Goal: Transaction & Acquisition: Purchase product/service

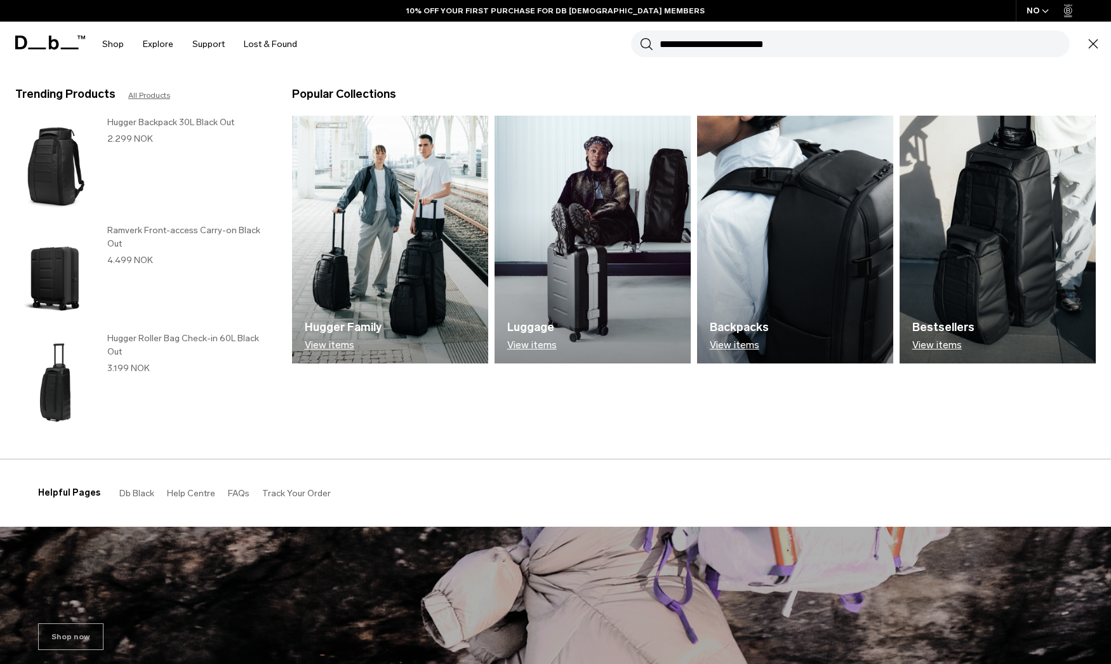
click at [123, 237] on h3 "Ramverk Front-access Carry-on Black Out" at bounding box center [186, 237] width 159 height 27
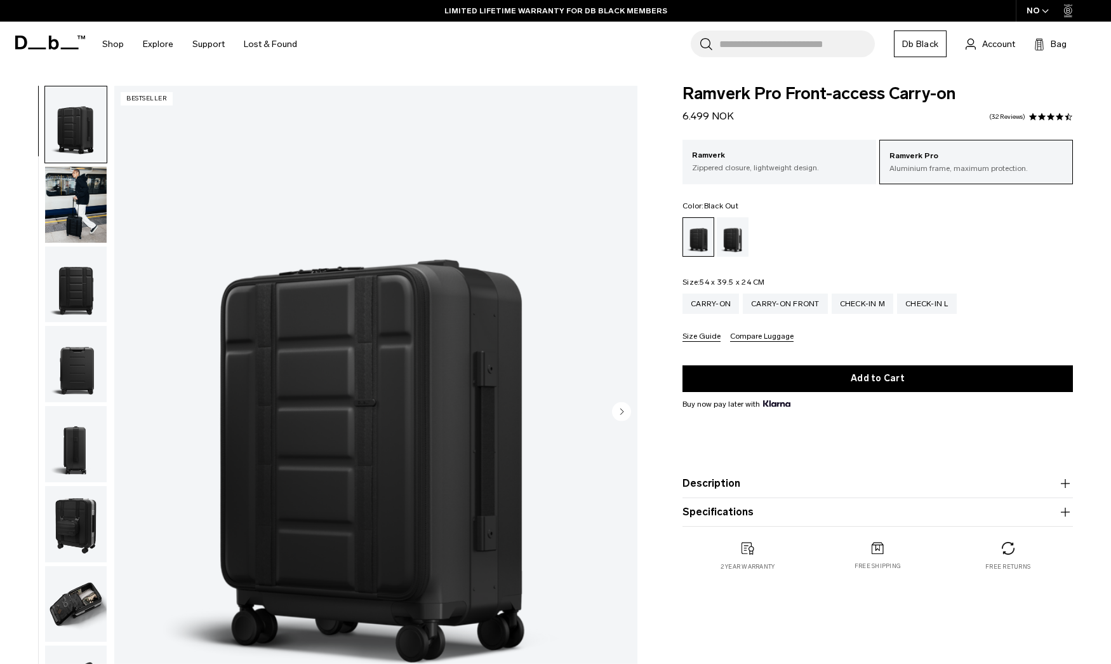
click at [772, 33] on input "Search for Bags, Luggage..." at bounding box center [797, 43] width 156 height 27
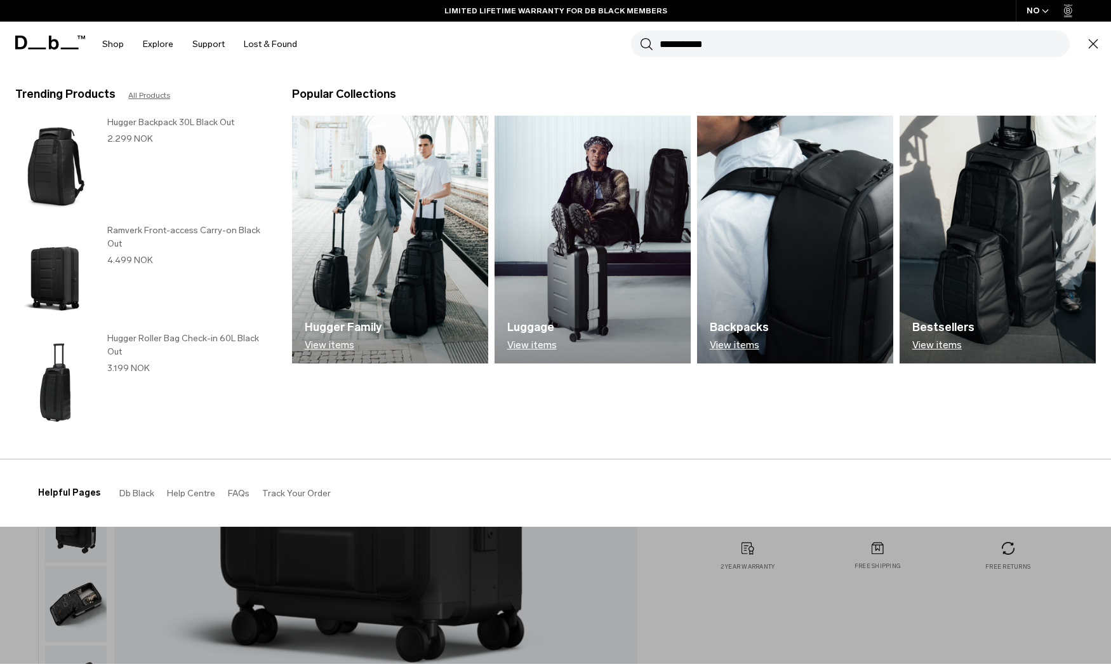
type input "**********"
click at [646, 44] on button "Search" at bounding box center [646, 44] width 13 height 14
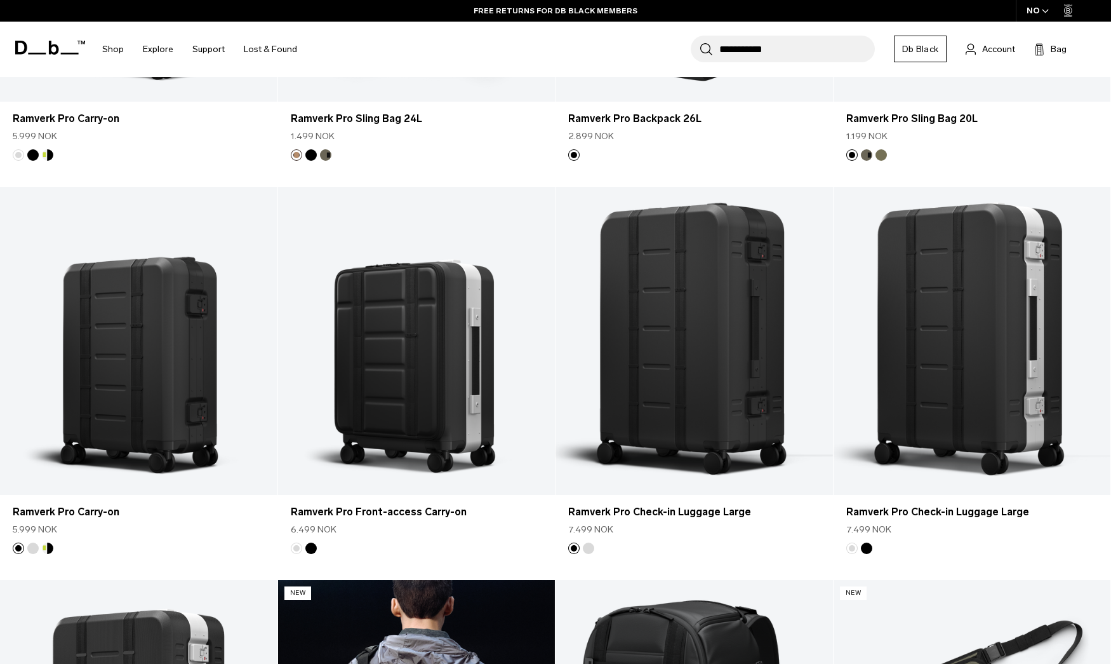
scroll to position [474, 0]
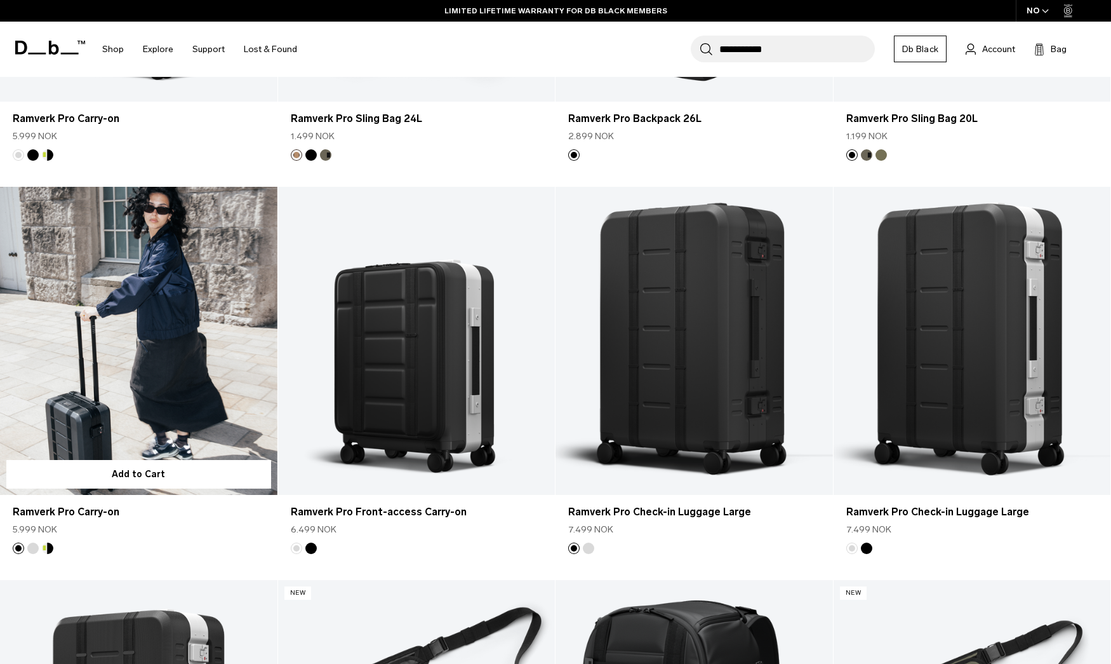
click at [125, 326] on link "Ramverk Pro Carry-on" at bounding box center [139, 341] width 278 height 308
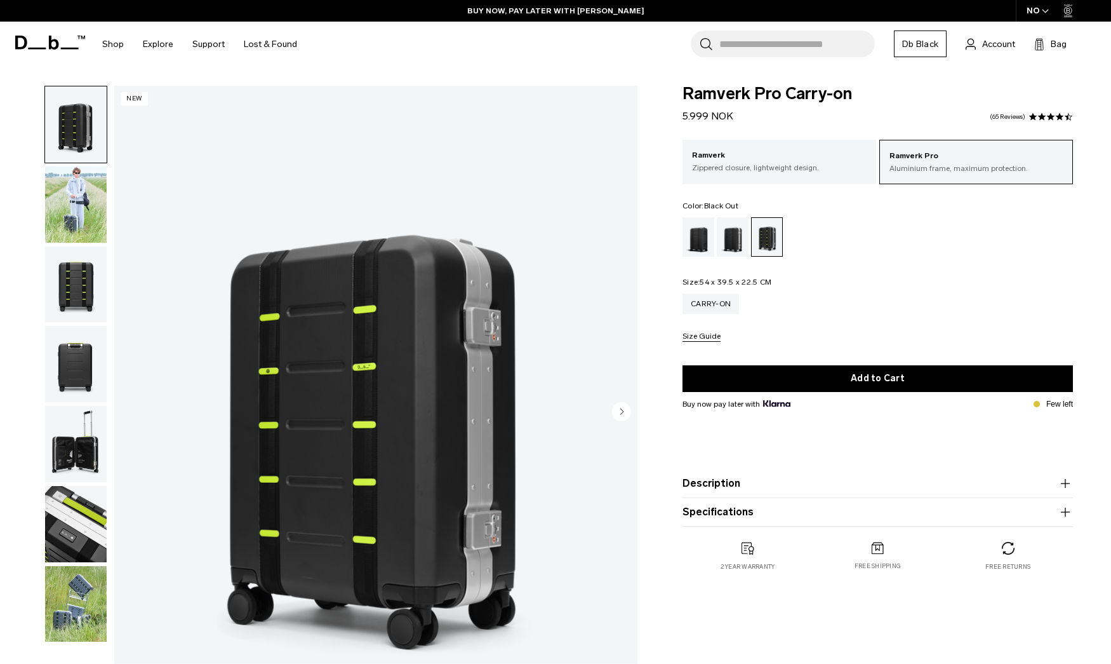
click at [710, 241] on div "Black Out" at bounding box center [699, 236] width 32 height 39
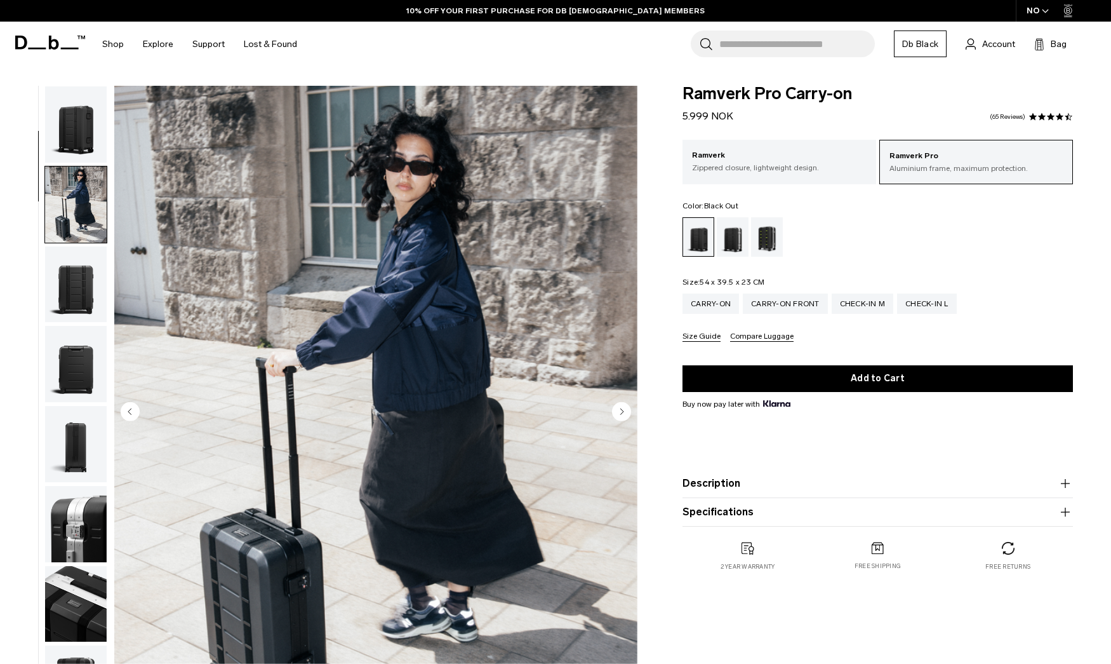
click at [614, 410] on circle "Next slide" at bounding box center [621, 410] width 19 height 19
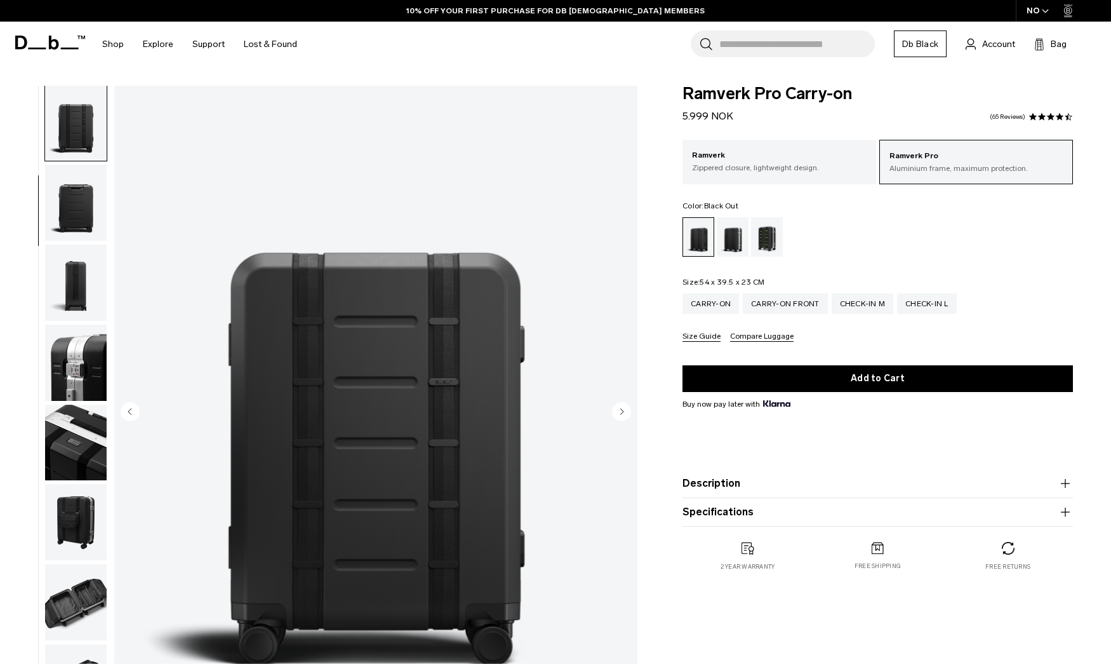
click at [614, 410] on circle "Next slide" at bounding box center [621, 410] width 19 height 19
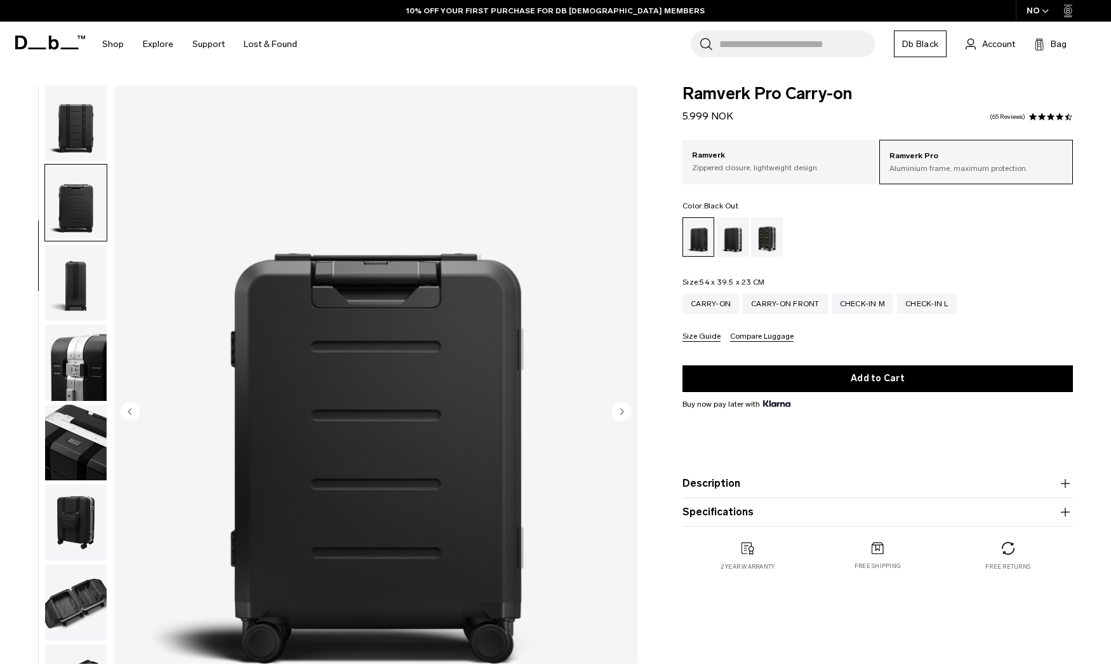
scroll to position [243, 0]
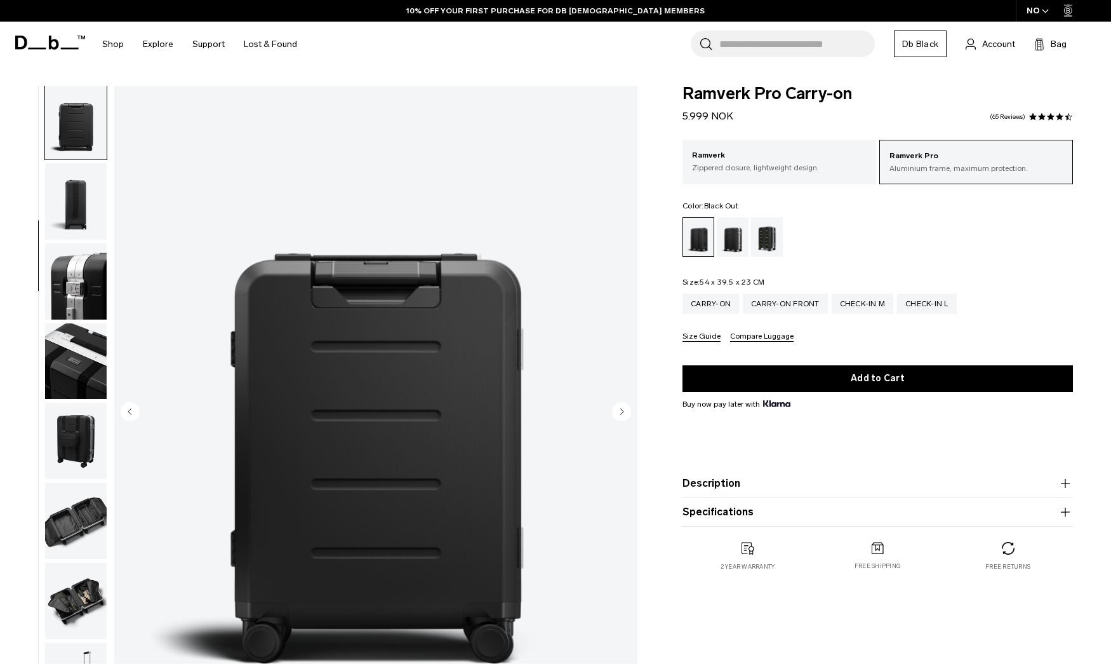
click at [614, 410] on circle "Next slide" at bounding box center [621, 410] width 19 height 19
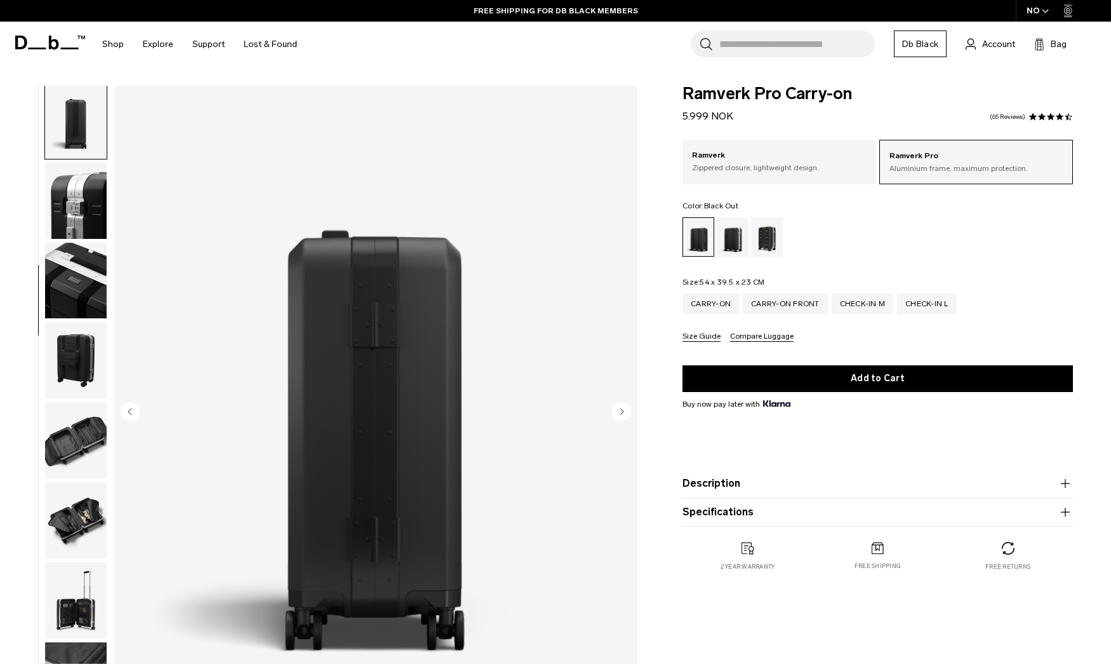
scroll to position [0, 0]
click at [624, 411] on icon "Next slide" at bounding box center [622, 411] width 3 height 6
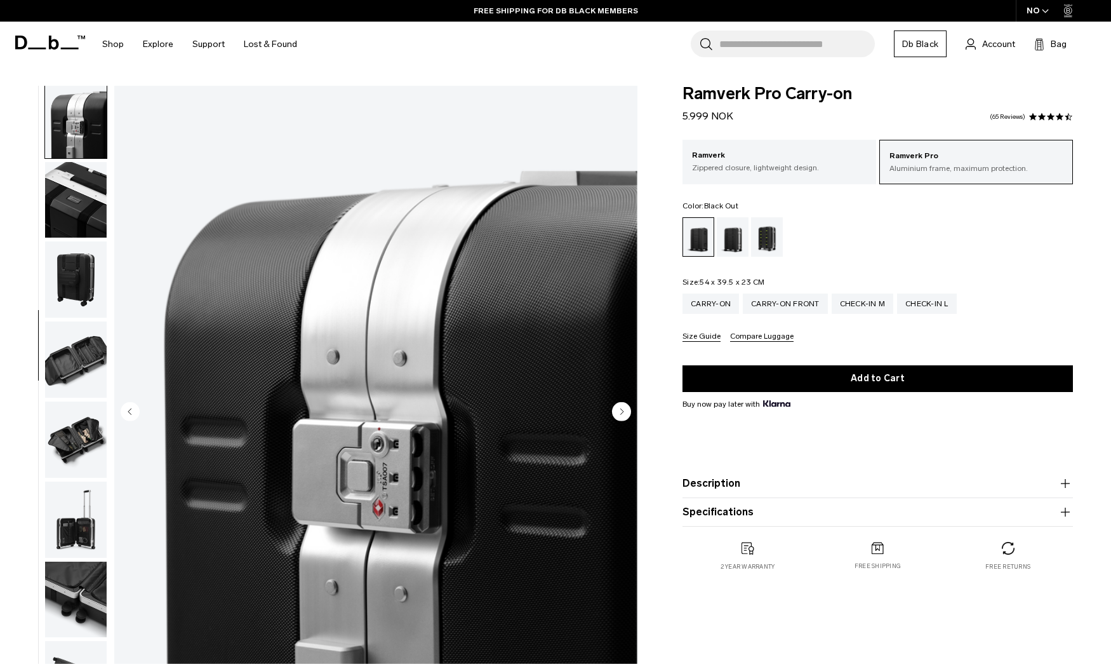
click at [624, 411] on icon "Next slide" at bounding box center [622, 411] width 3 height 6
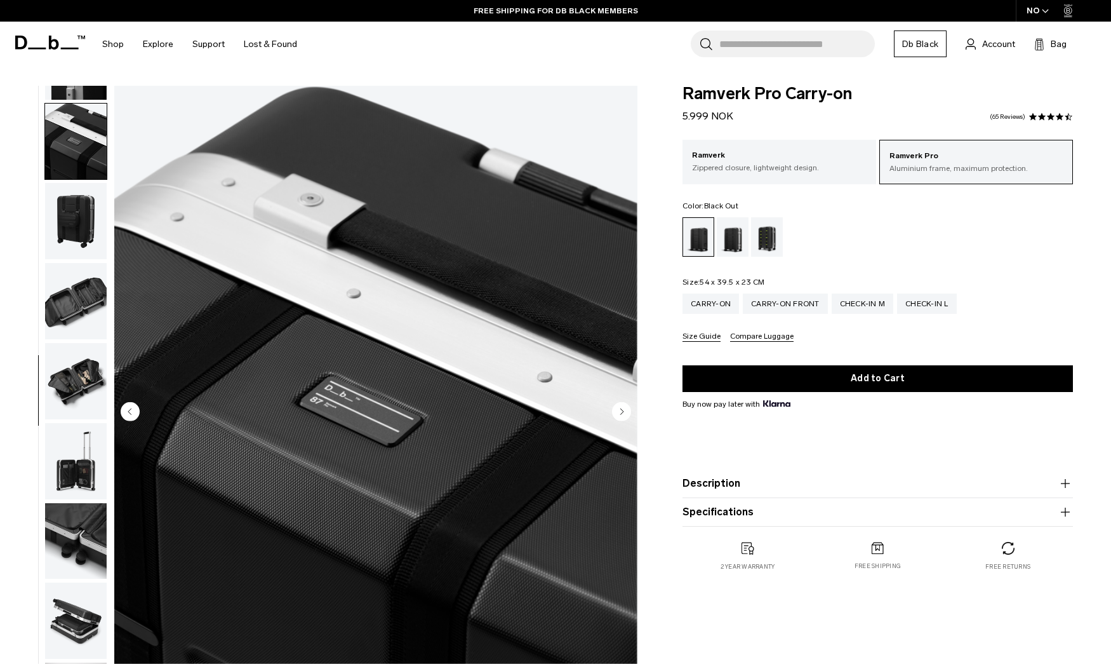
scroll to position [475, 0]
click at [624, 411] on icon "Next slide" at bounding box center [622, 411] width 3 height 6
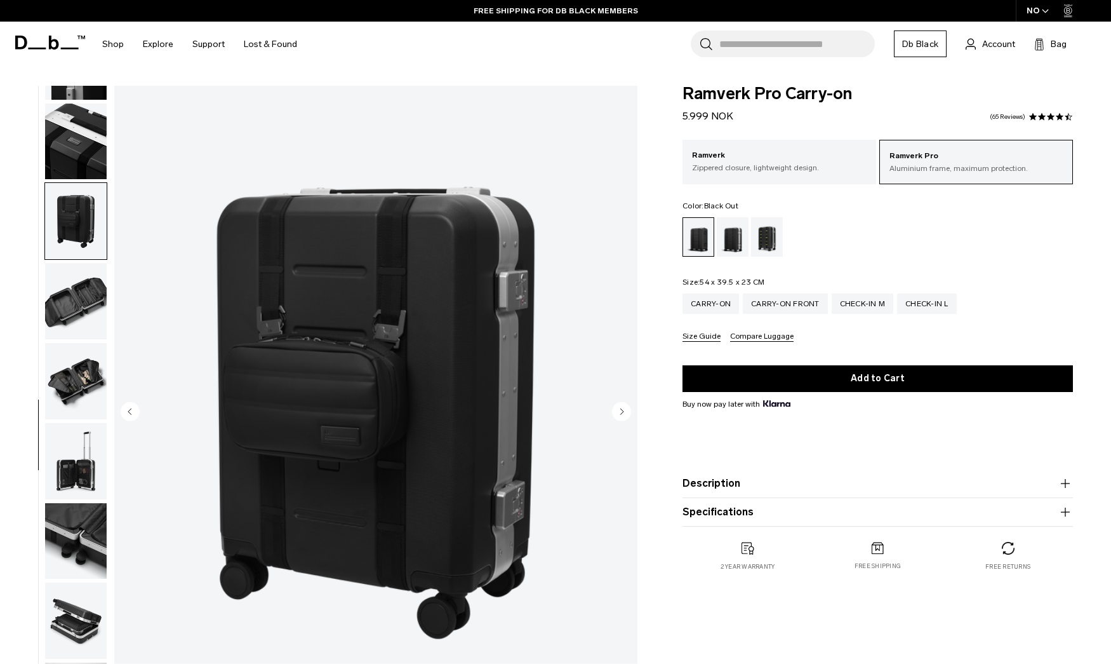
click at [624, 411] on icon "Next slide" at bounding box center [622, 411] width 3 height 6
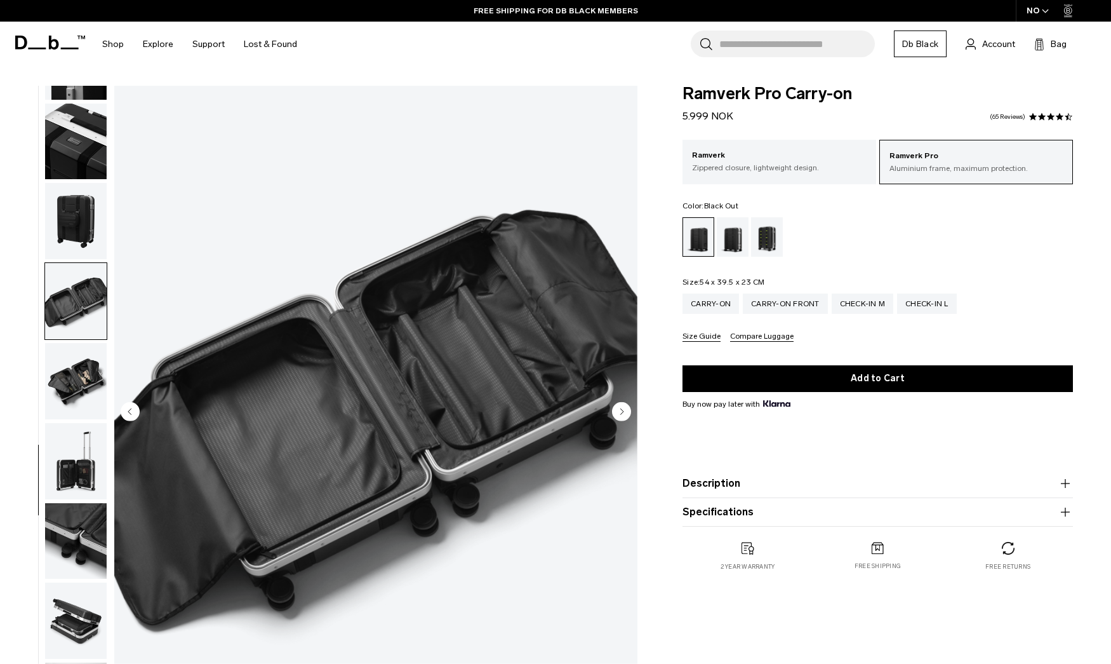
click at [624, 411] on icon "Next slide" at bounding box center [622, 411] width 3 height 6
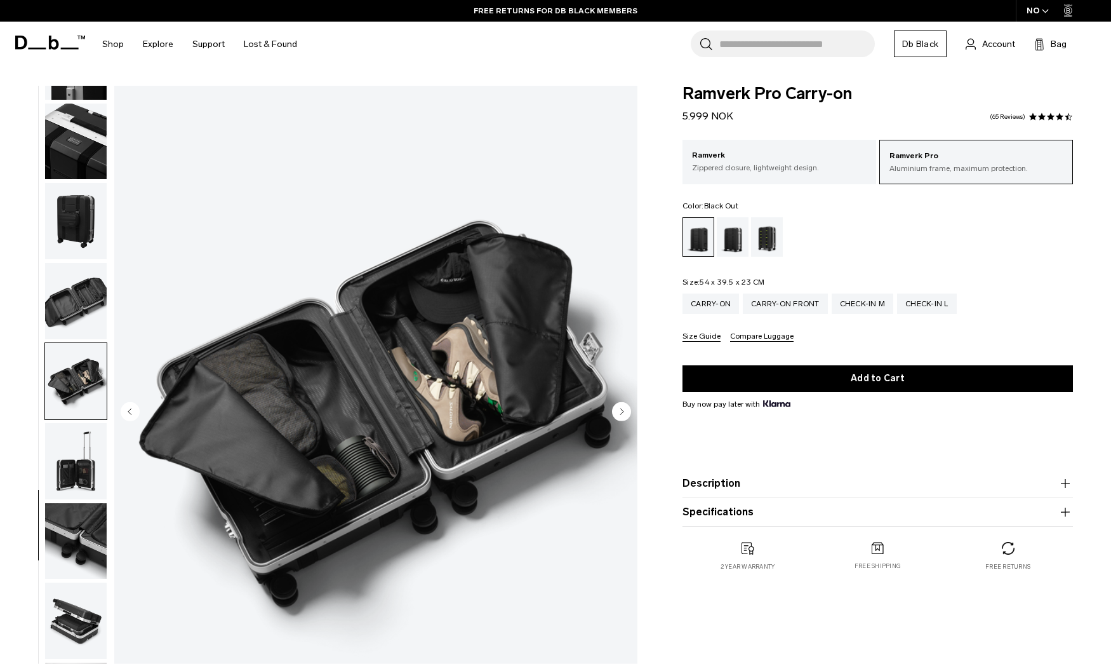
click at [624, 411] on icon "Next slide" at bounding box center [622, 411] width 3 height 6
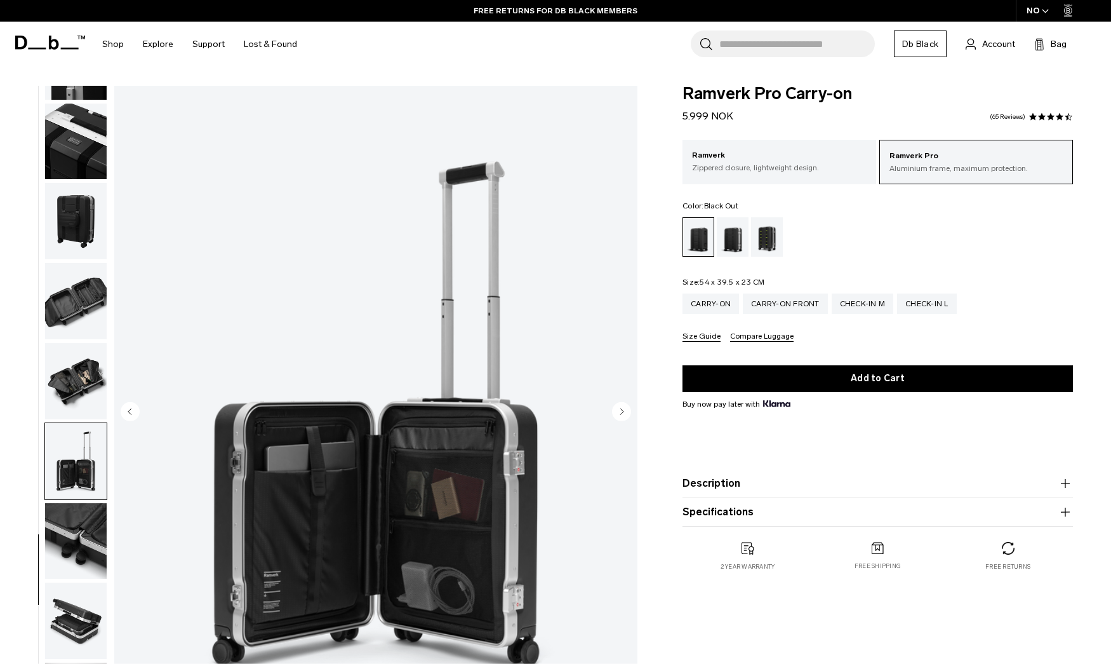
click at [620, 411] on circle "Next slide" at bounding box center [621, 410] width 19 height 19
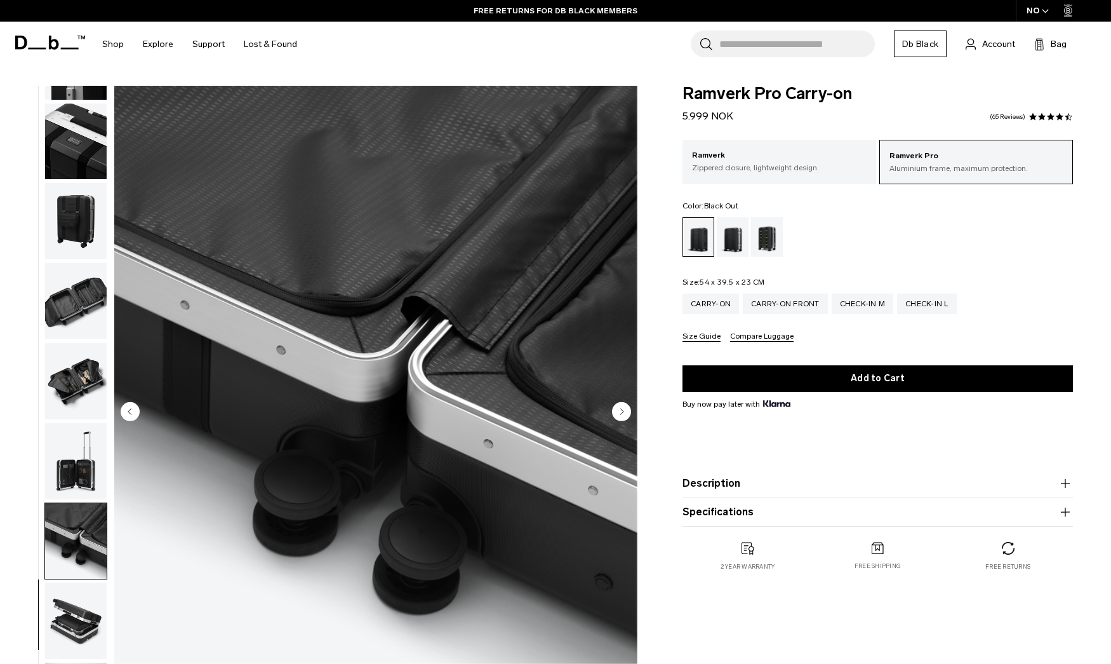
click at [620, 411] on circle "Next slide" at bounding box center [621, 410] width 19 height 19
